Goal: Task Accomplishment & Management: Manage account settings

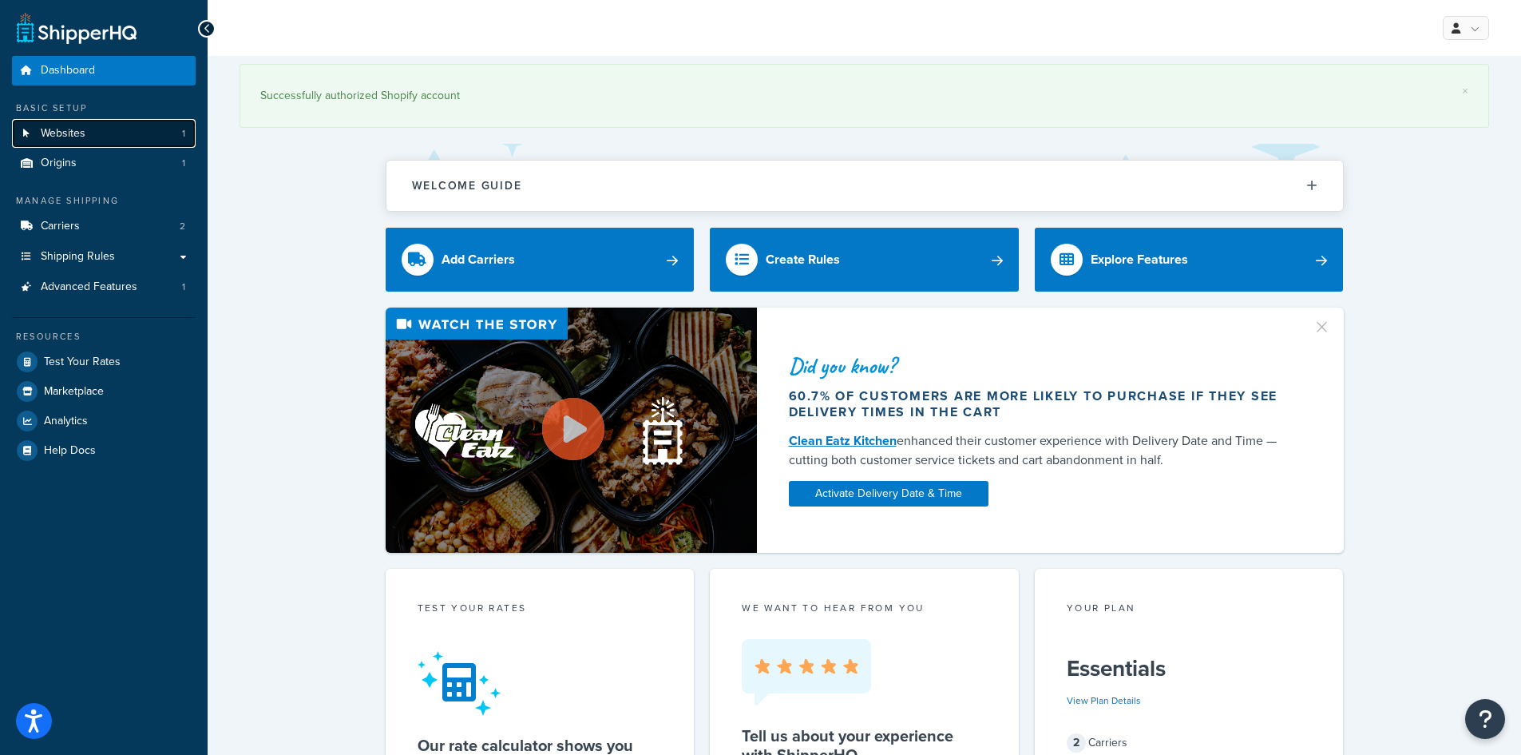
click at [108, 137] on link "Websites 1" at bounding box center [104, 134] width 184 height 30
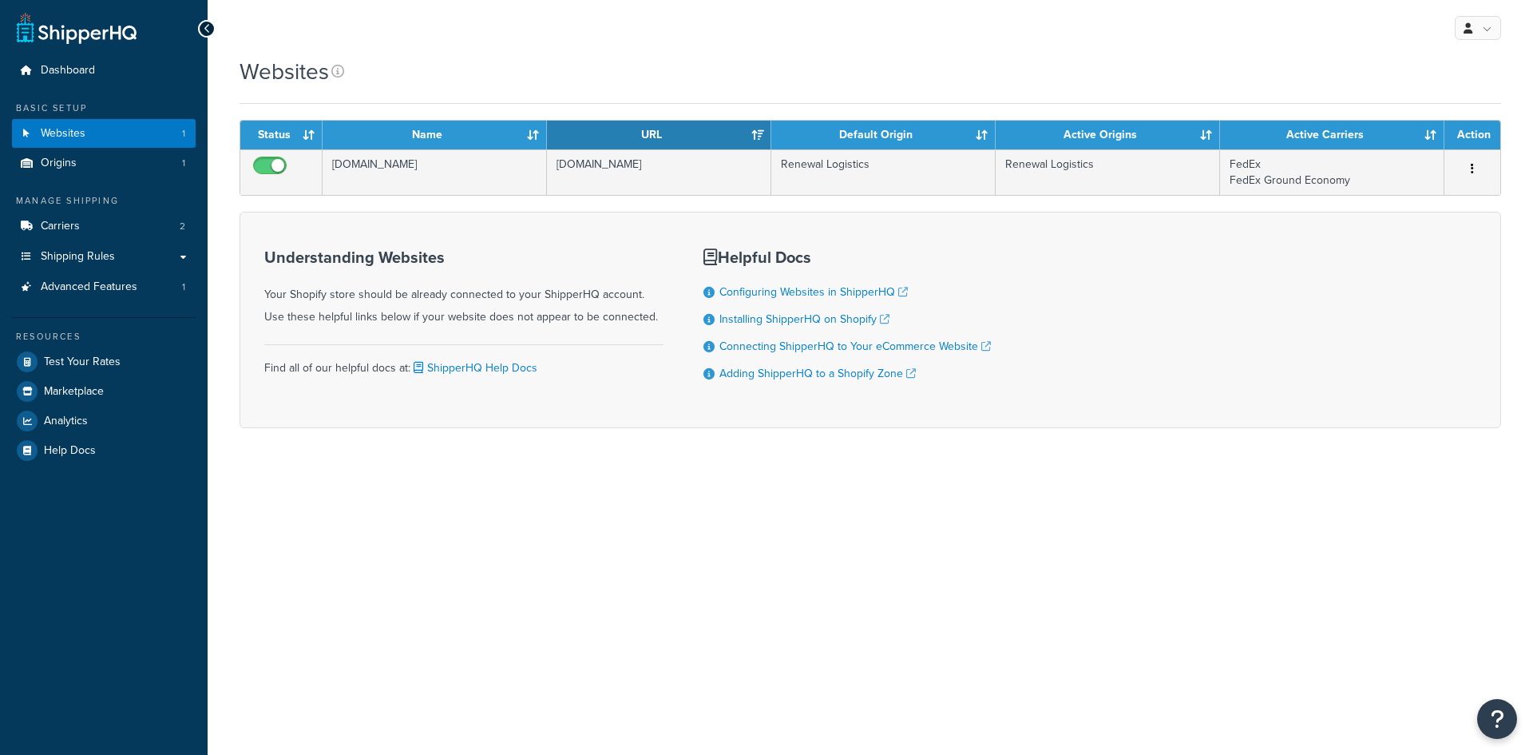
click at [104, 179] on ul "Dashboard Basic Setup Websites 1 Origins 1 Manage Shipping Carriers 2 Shipping …" at bounding box center [104, 260] width 184 height 409
click at [103, 212] on link "Carriers 2" at bounding box center [104, 227] width 184 height 30
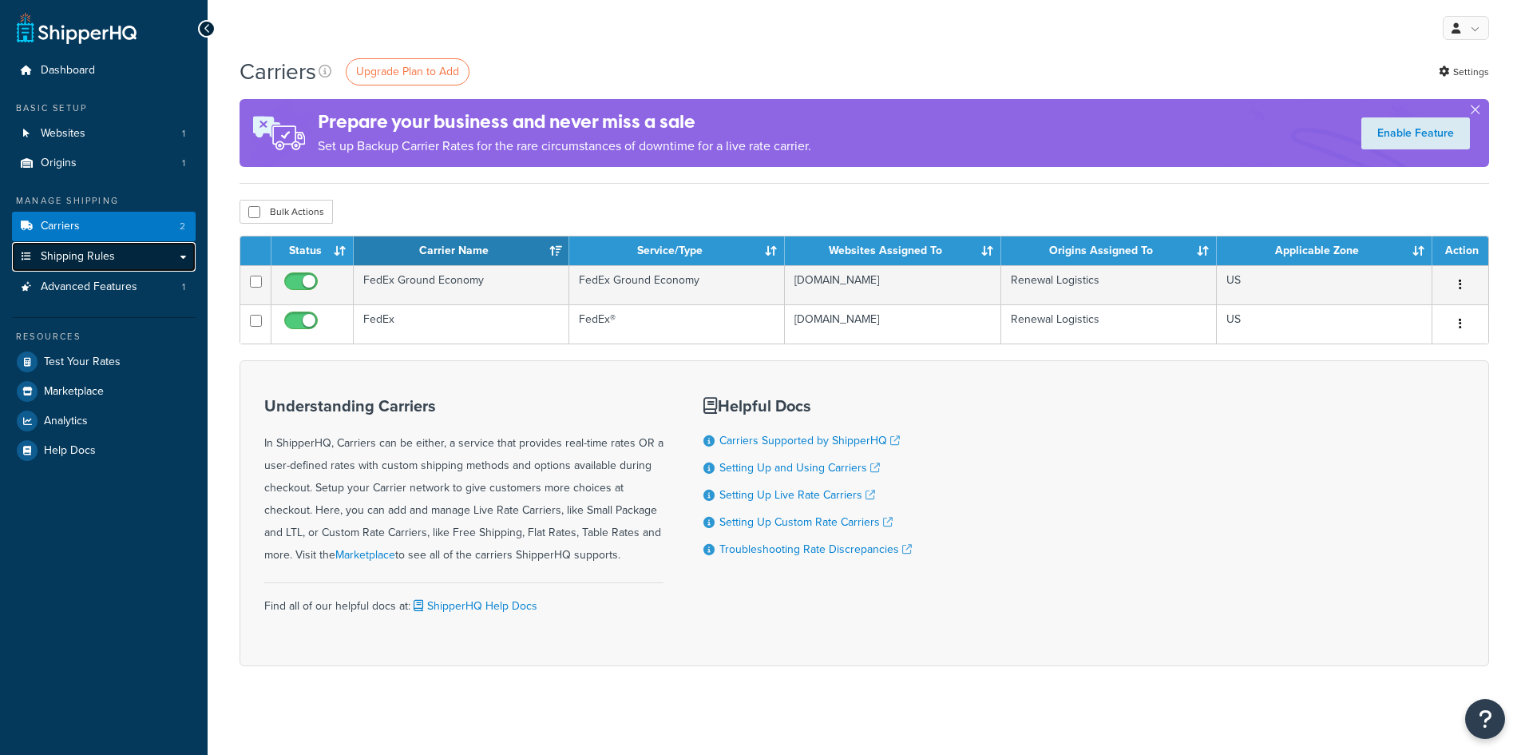
click at [109, 257] on span "Shipping Rules" at bounding box center [78, 257] width 74 height 14
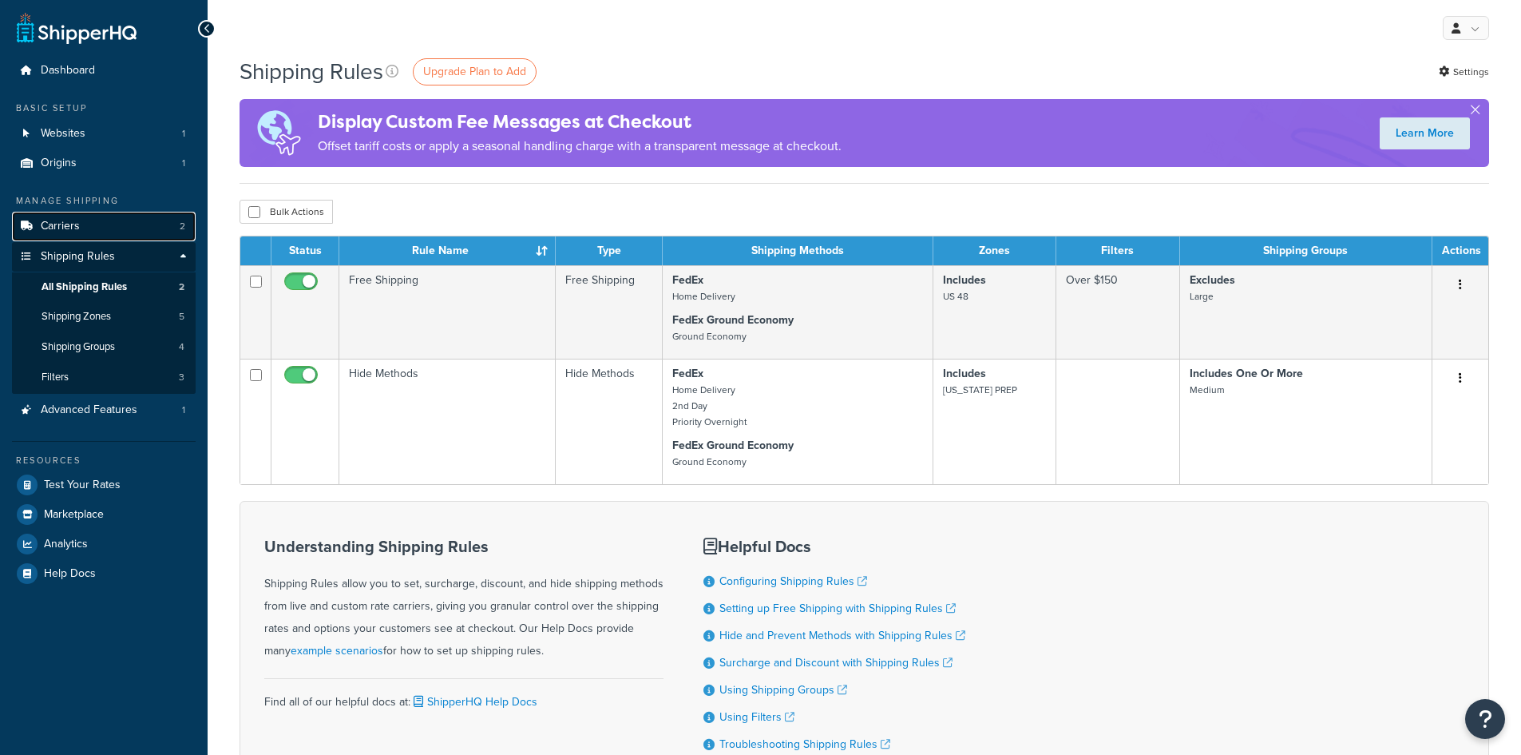
click at [104, 216] on link "Carriers 2" at bounding box center [104, 227] width 184 height 30
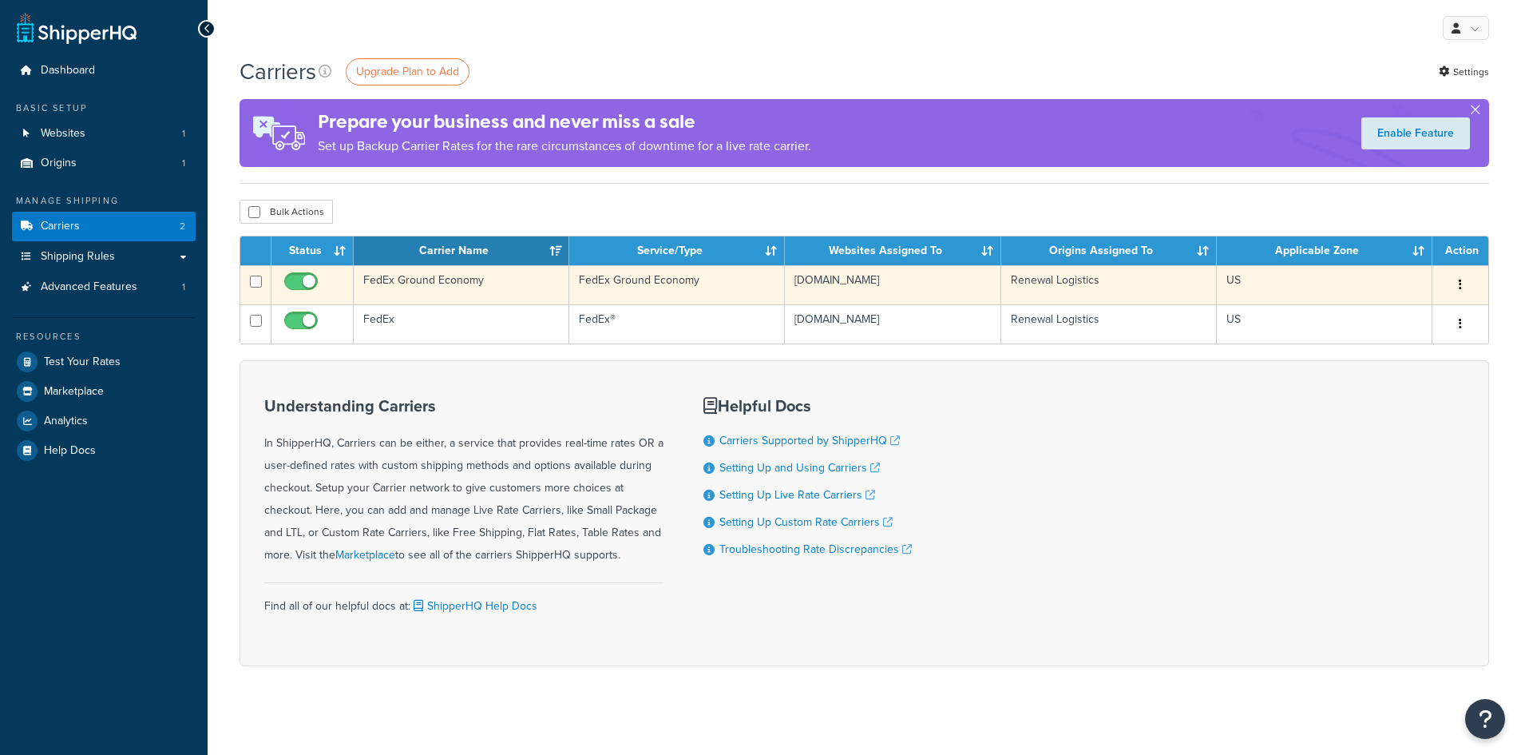
click at [427, 279] on td "FedEx Ground Economy" at bounding box center [462, 284] width 216 height 39
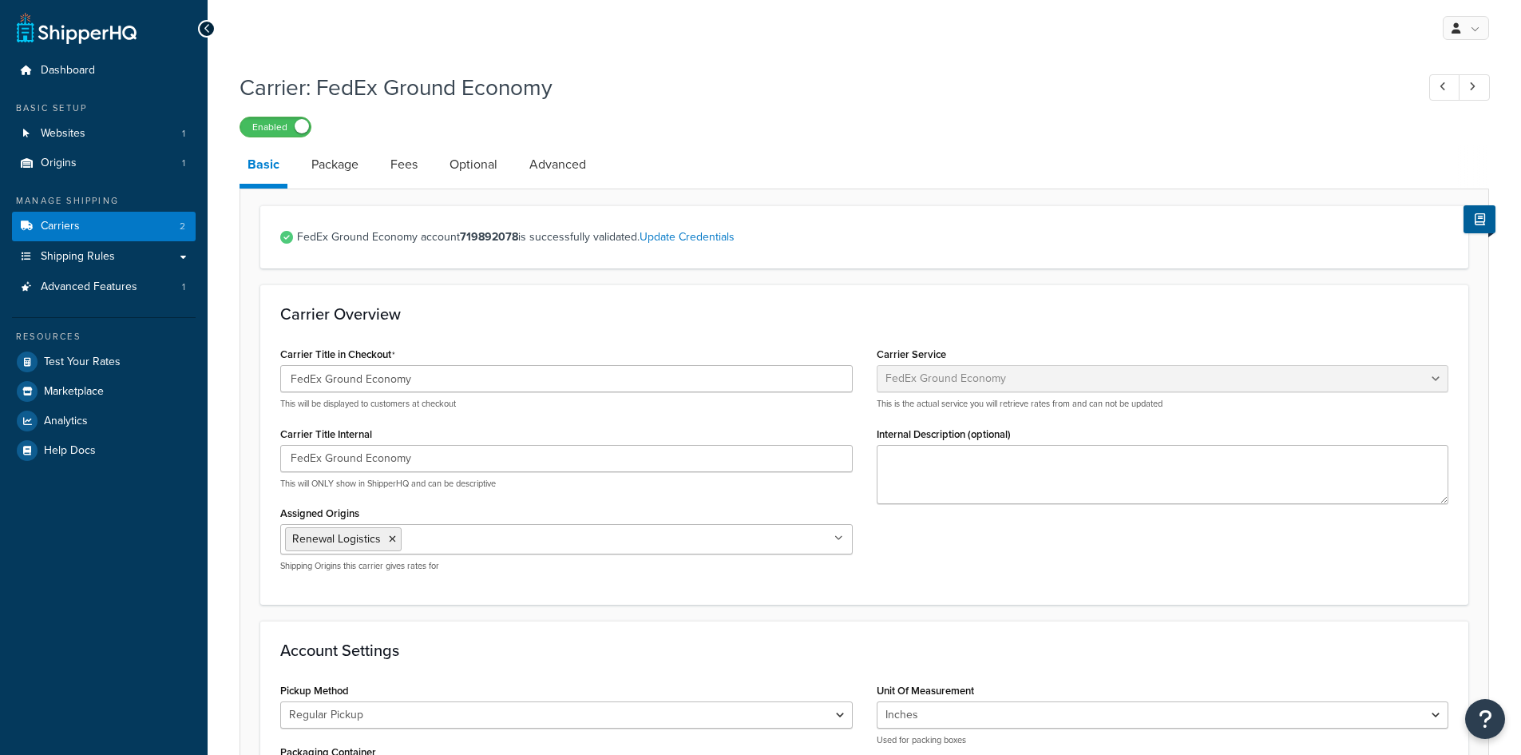
select select "smartPost"
select select "REGULAR_PICKUP"
select select "YOUR_PACKAGING"
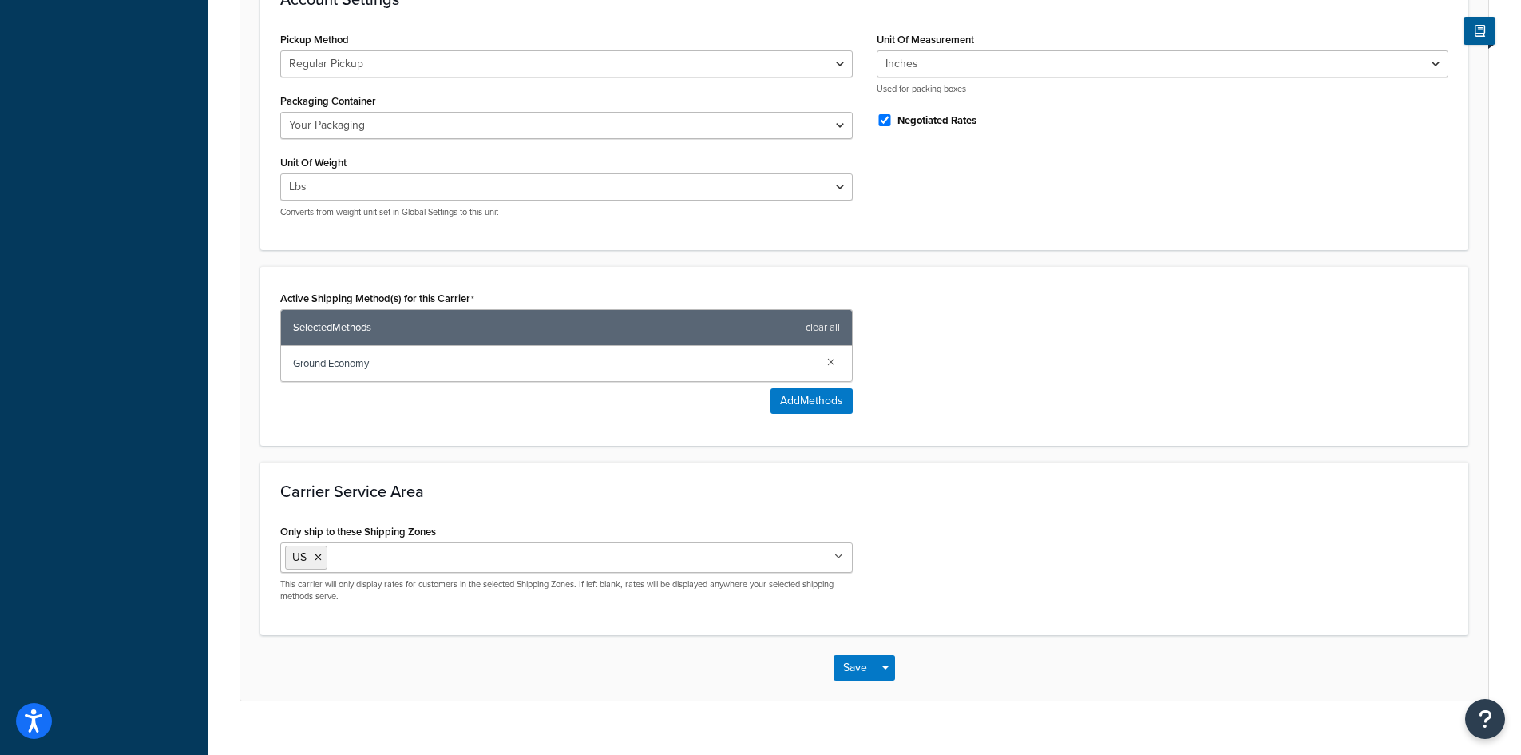
scroll to position [677, 0]
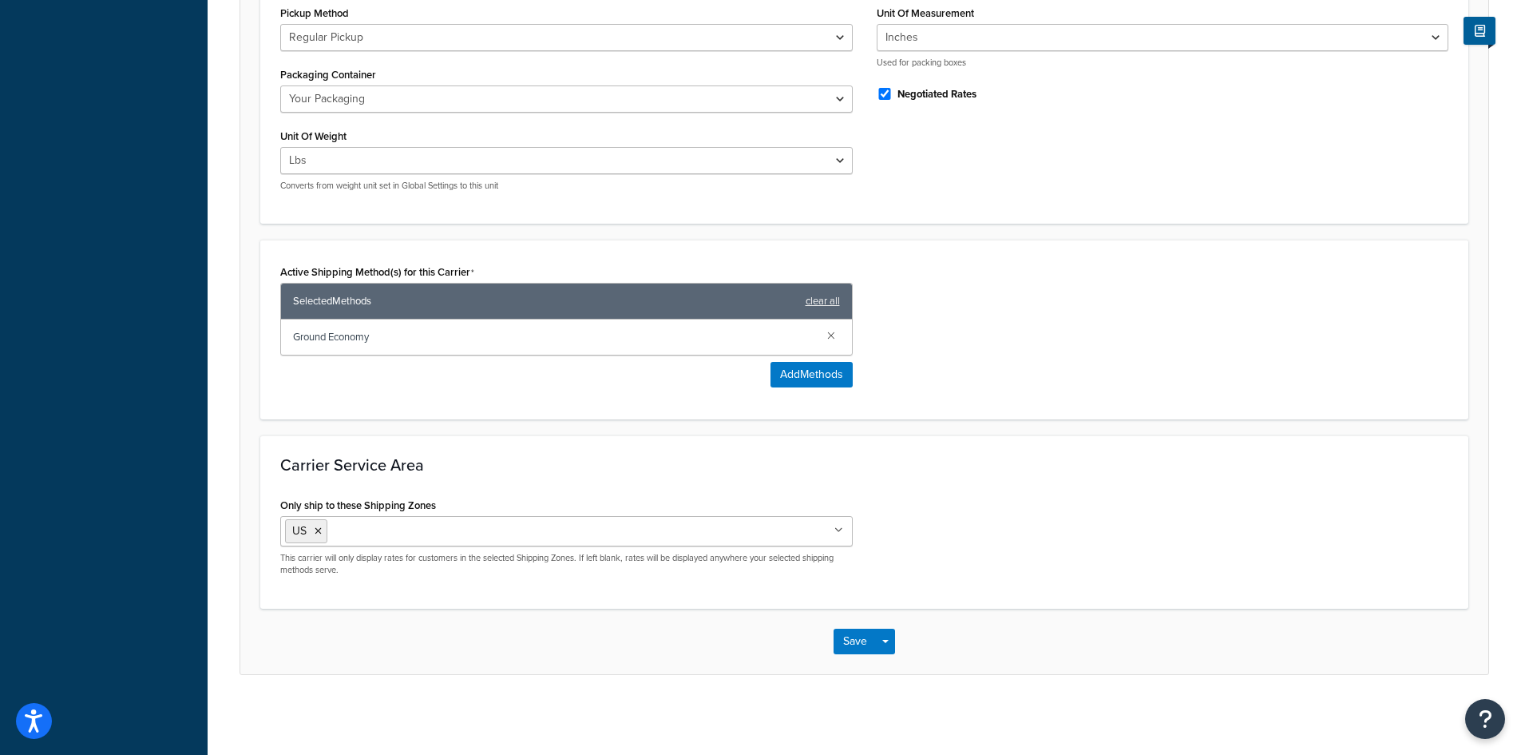
click at [391, 539] on ul "US" at bounding box center [566, 531] width 573 height 30
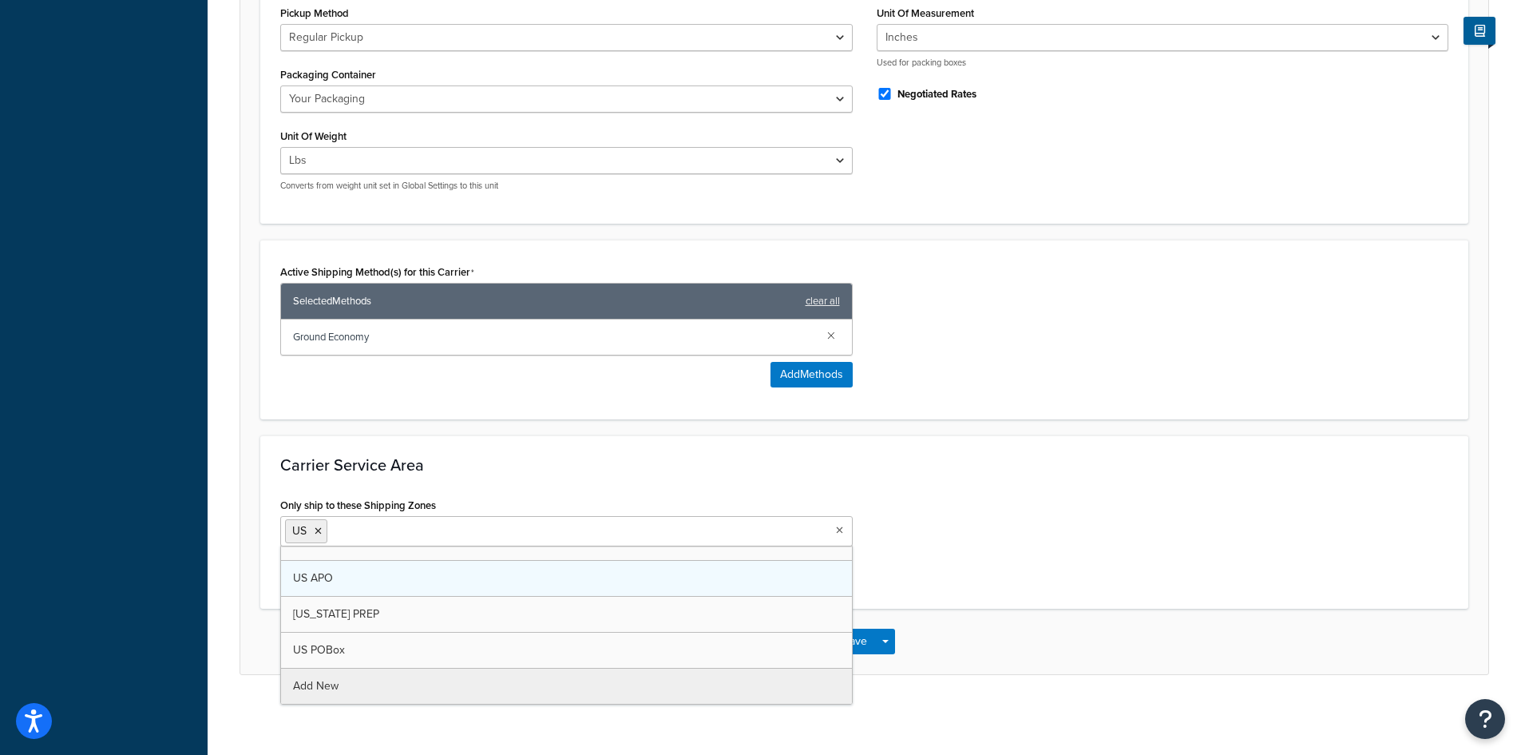
scroll to position [0, 0]
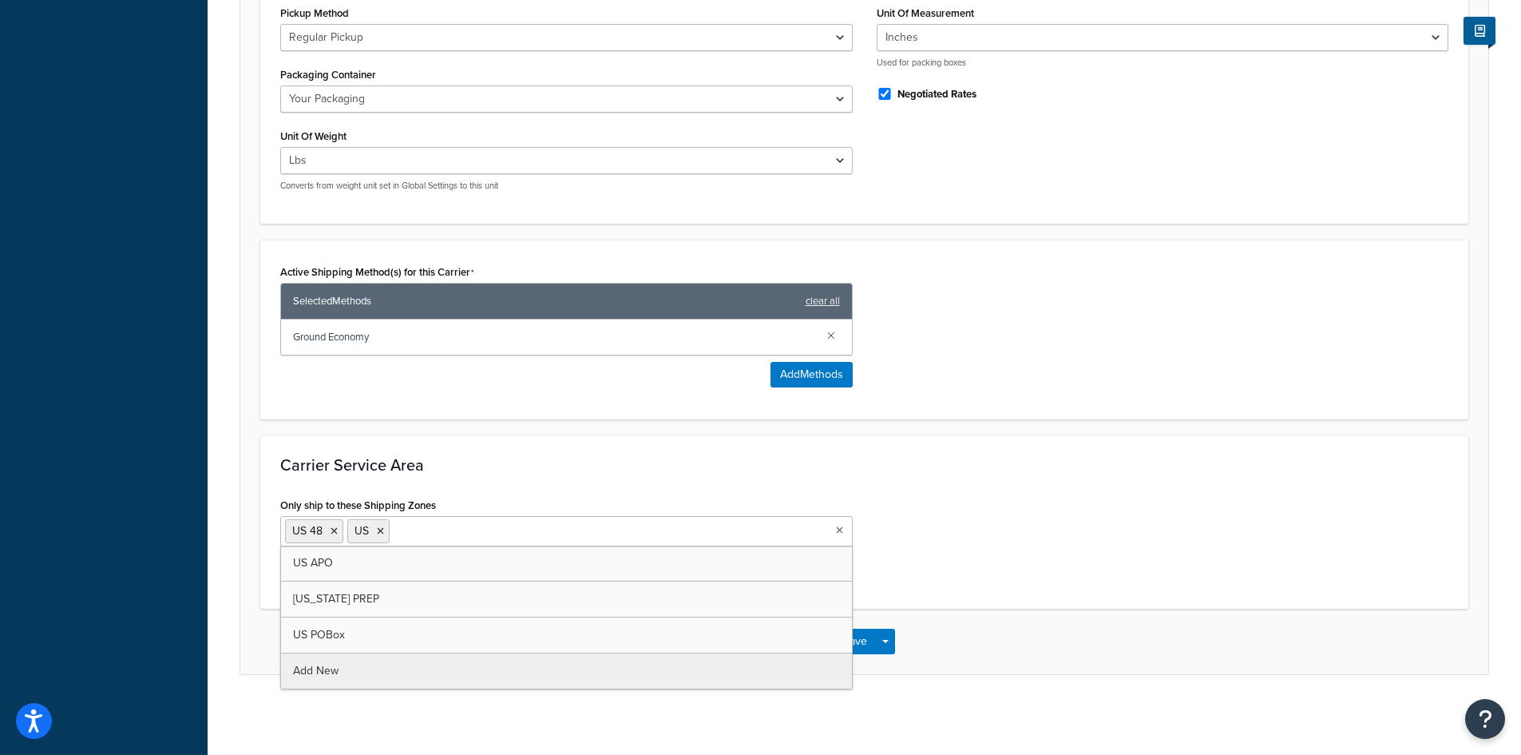
click at [379, 531] on icon at bounding box center [380, 531] width 7 height 10
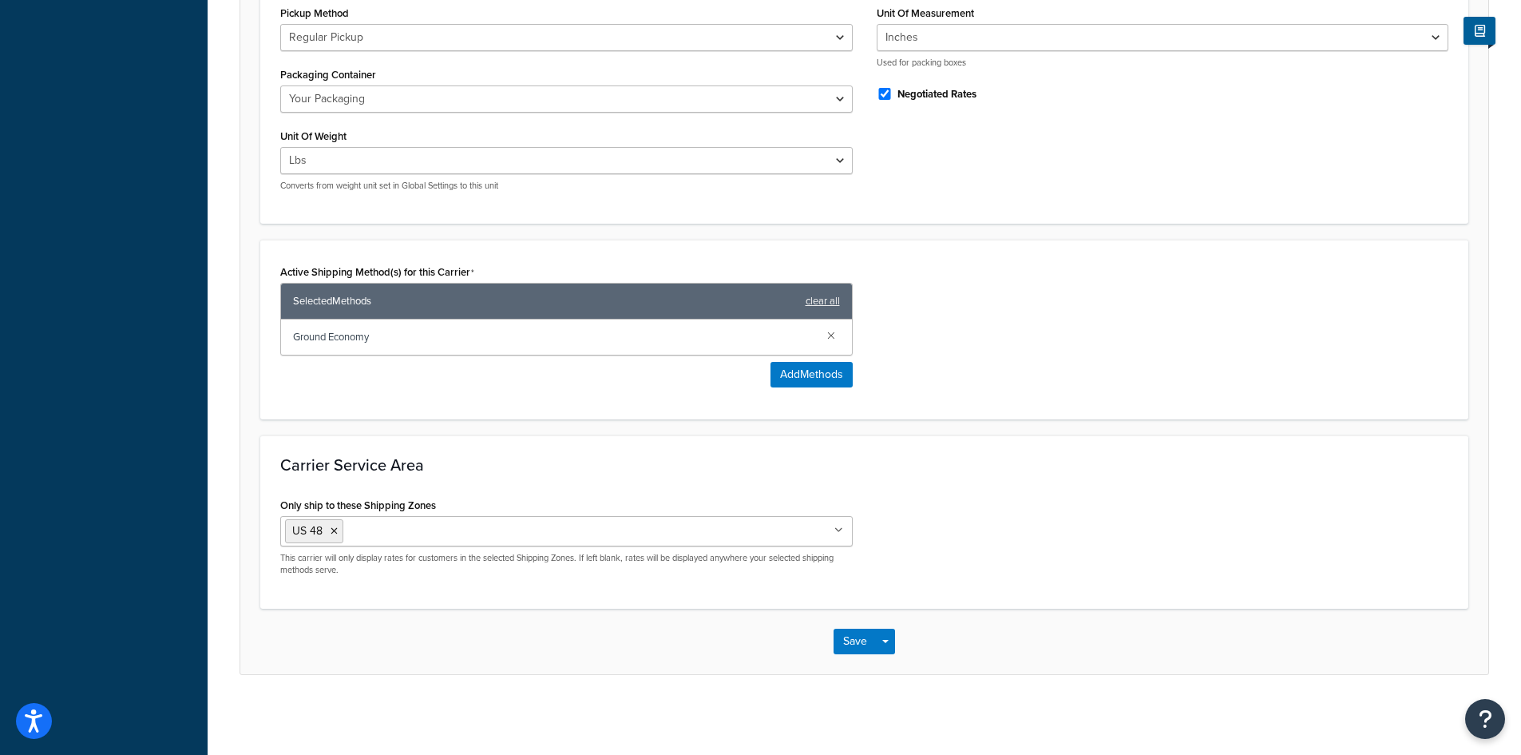
click at [418, 474] on h3 "Carrier Service Area" at bounding box center [864, 465] width 1168 height 18
click at [839, 632] on button "Save" at bounding box center [855, 641] width 43 height 26
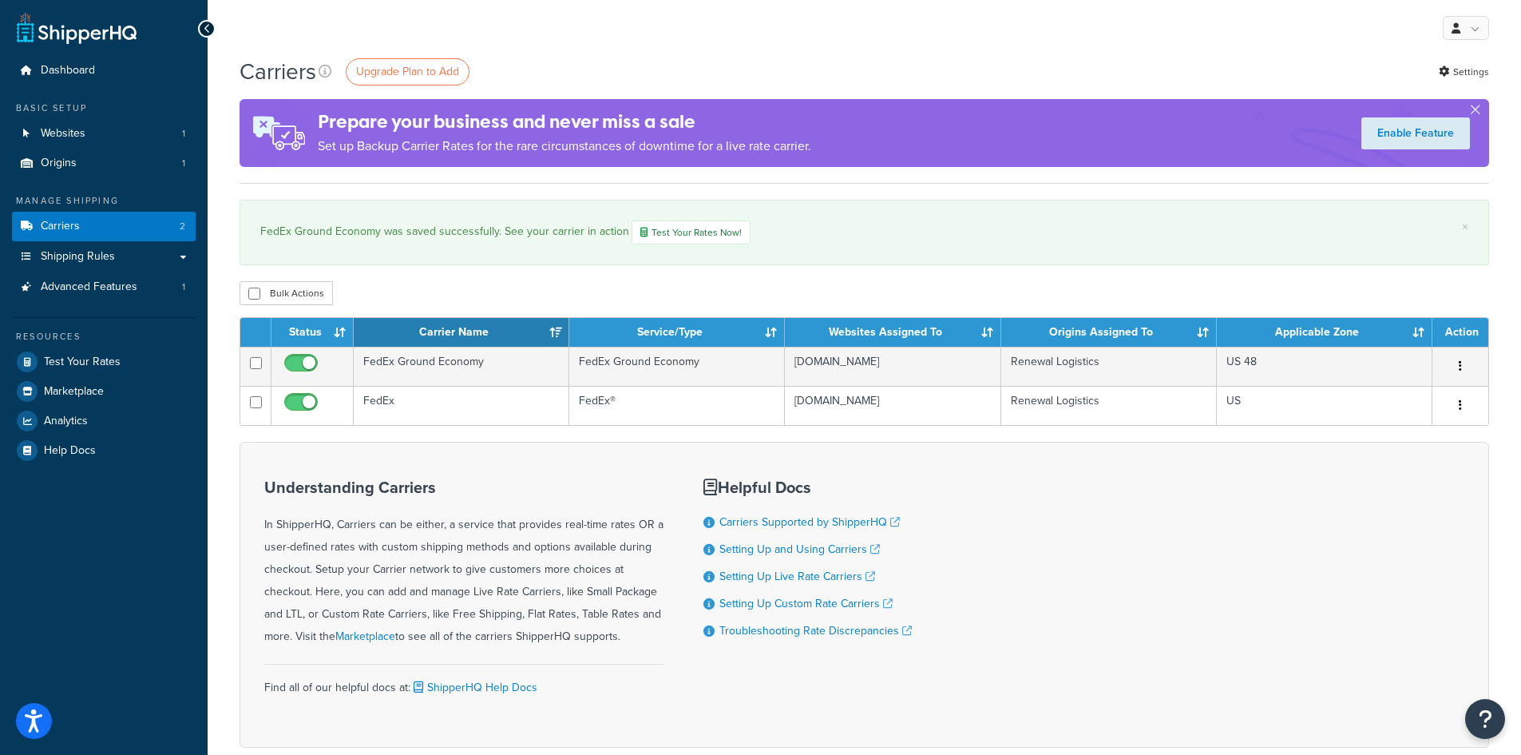
click at [1437, 521] on div "Understanding Carriers In ShipperHQ, Carriers can be either, a service that pro…" at bounding box center [865, 595] width 1250 height 306
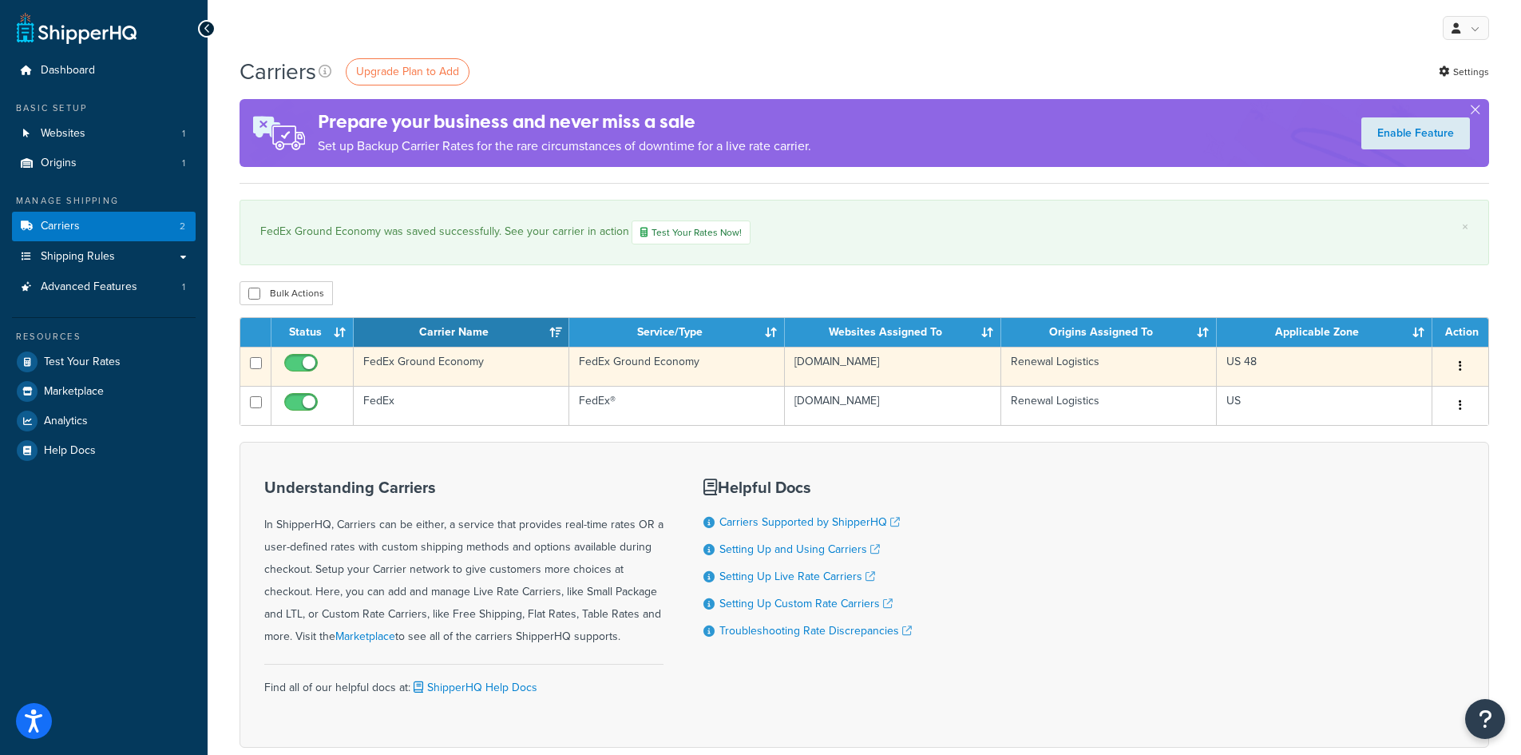
click at [1217, 365] on td "US 48" at bounding box center [1325, 366] width 216 height 39
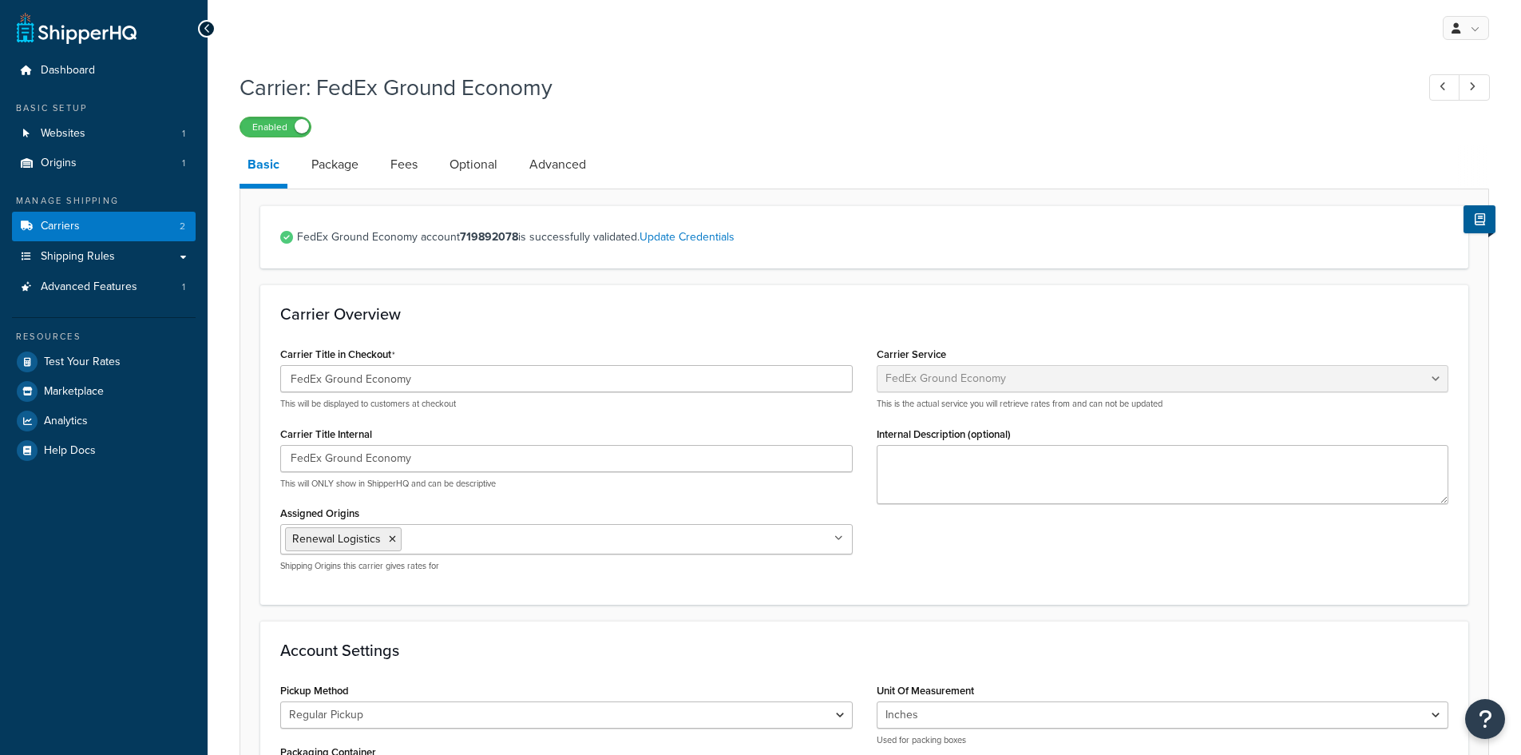
select select "smartPost"
select select "REGULAR_PICKUP"
select select "YOUR_PACKAGING"
click at [43, 725] on icon "Open accessiBe: accessibility options, statement and help" at bounding box center [33, 720] width 19 height 26
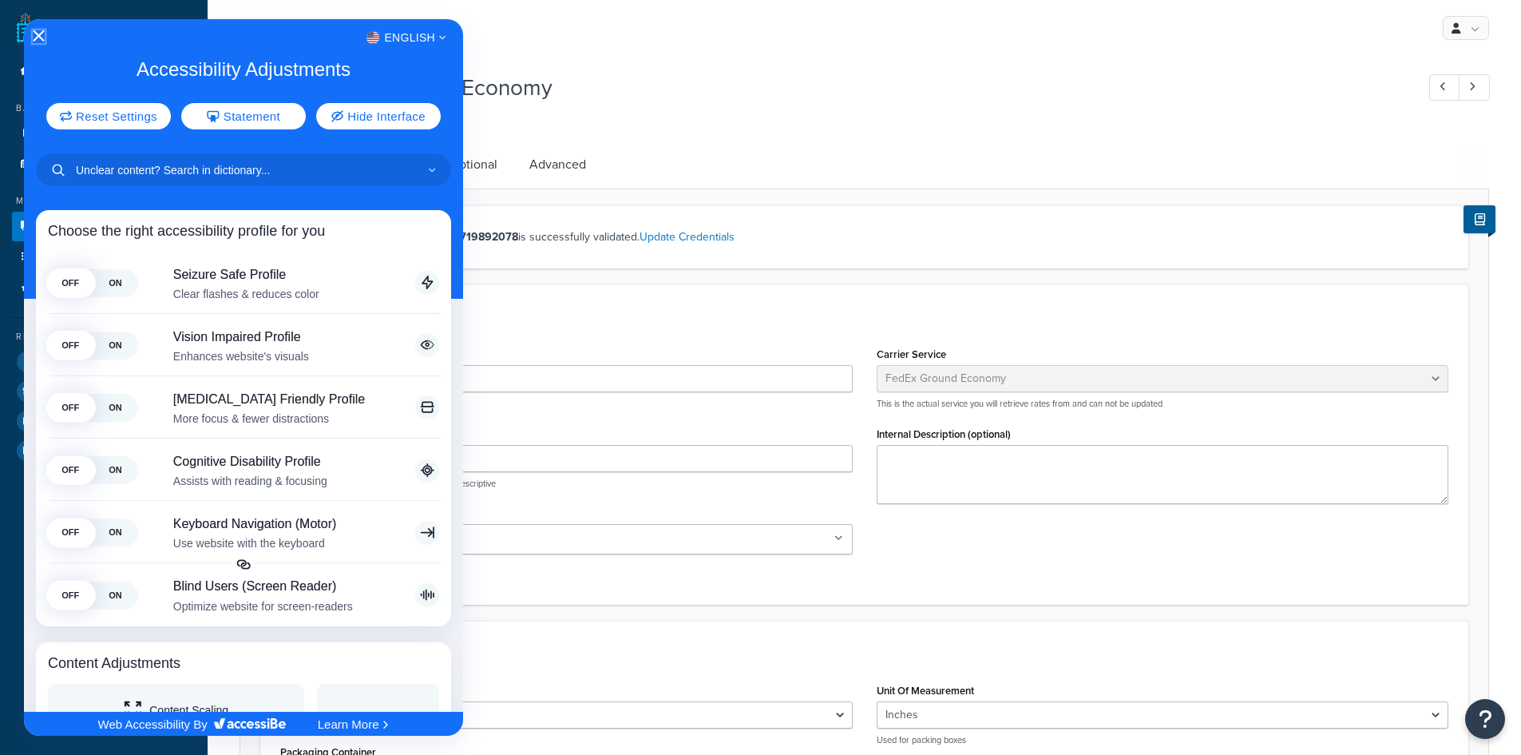
click at [36, 35] on icon "Close Accessibility Interface" at bounding box center [38, 35] width 11 height 11
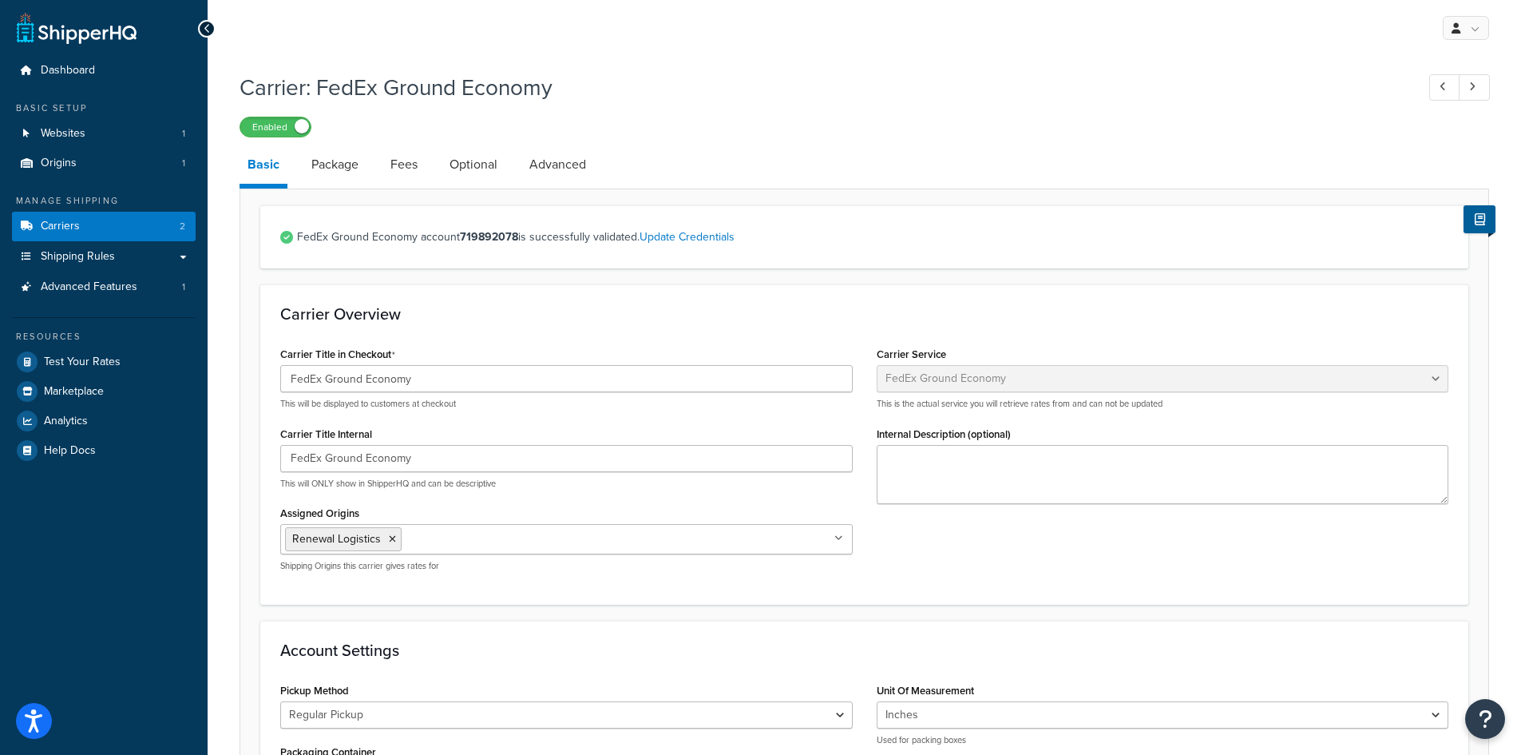
click at [1510, 745] on div "Carrier: FedEx Ground Economy Enabled Basic Package Fees Optional Advanced FedE…" at bounding box center [865, 728] width 1314 height 1328
click at [1496, 733] on button "Open Resource Center" at bounding box center [1486, 719] width 44 height 44
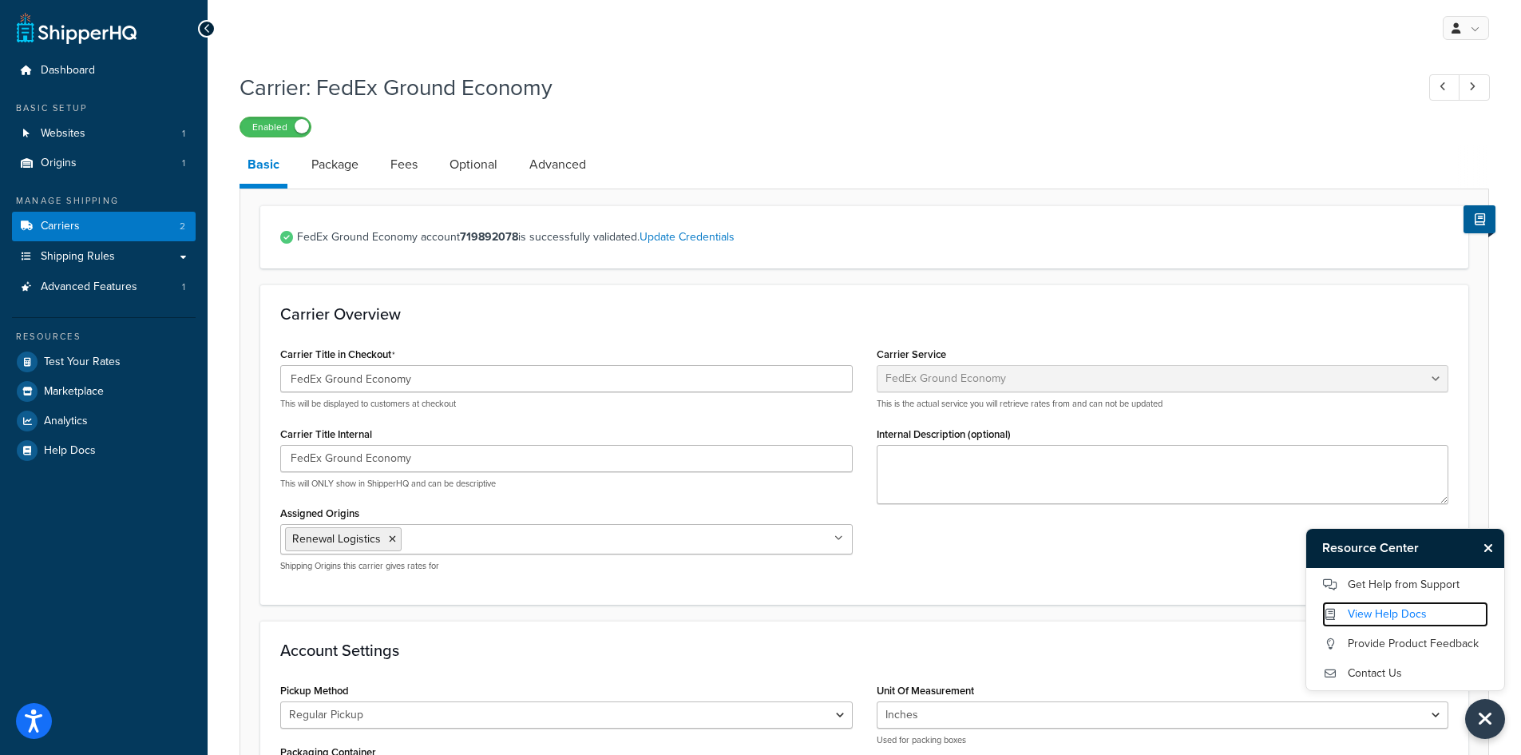
click at [1407, 612] on link "View Help Docs" at bounding box center [1405, 614] width 166 height 26
